Goal: Task Accomplishment & Management: Use online tool/utility

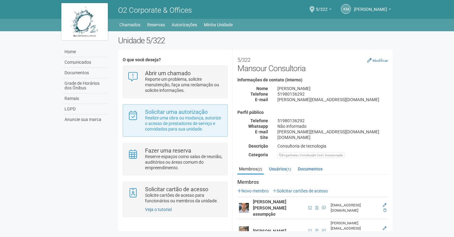
scroll to position [2, 0]
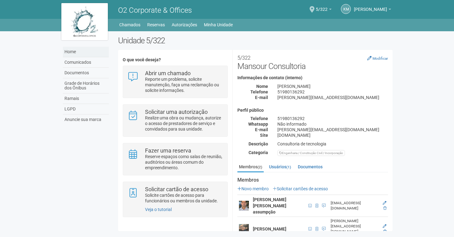
click at [71, 50] on link "Home" at bounding box center [86, 52] width 46 height 11
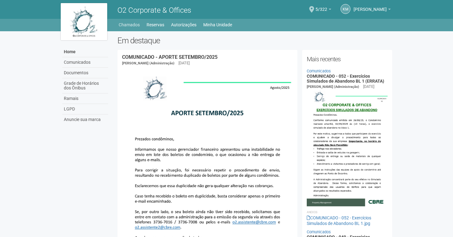
click at [131, 25] on link "Chamados" at bounding box center [129, 24] width 21 height 9
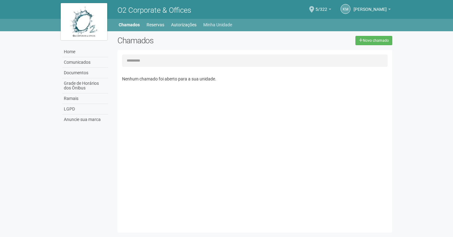
click at [218, 24] on link "Minha Unidade" at bounding box center [217, 24] width 29 height 9
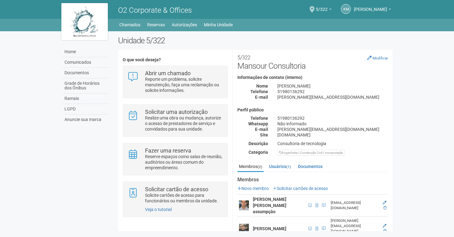
scroll to position [2, 0]
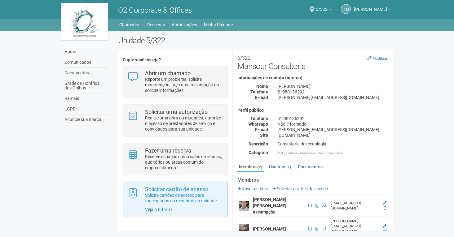
click at [201, 198] on p "Solicite cartões de acesso para funcionários ou membros da unidade." at bounding box center [184, 198] width 78 height 11
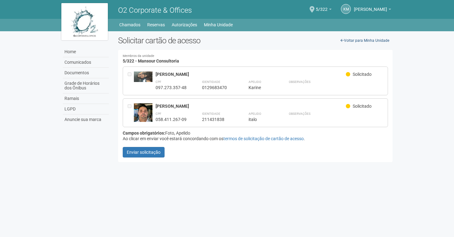
click at [343, 39] on icon at bounding box center [341, 41] width 3 height 4
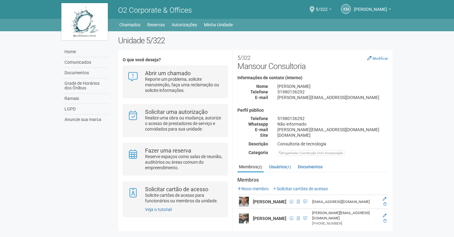
drag, startPoint x: 336, startPoint y: 168, endPoint x: 233, endPoint y: 56, distance: 151.6
click at [233, 56] on div "**********" at bounding box center [312, 141] width 160 height 179
